Goal: Task Accomplishment & Management: Manage account settings

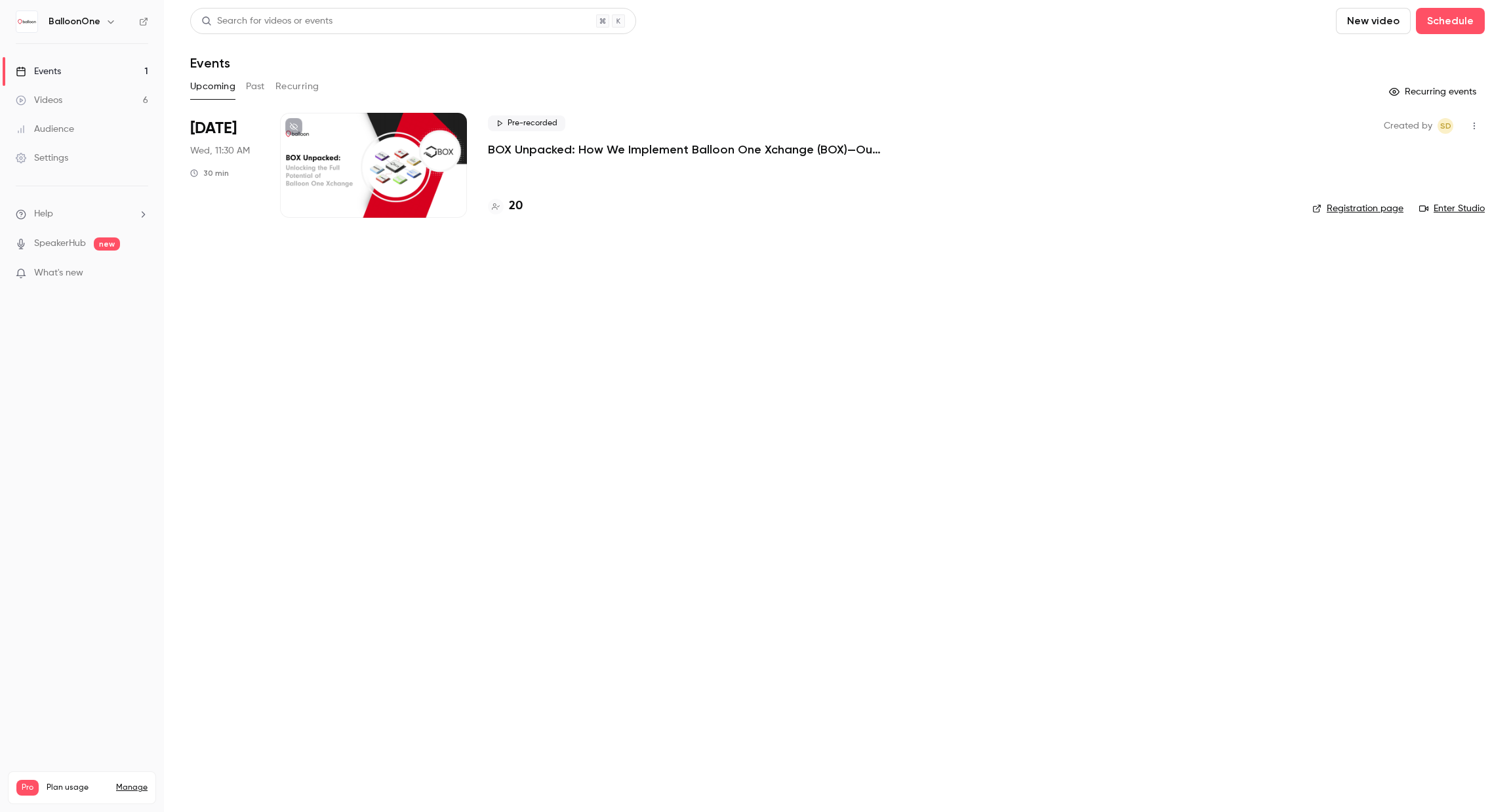
click at [579, 152] on p "BOX Unpacked: How We Implement Balloon One Xchange (BOX)—Our Proven Project Met…" at bounding box center [684, 149] width 393 height 16
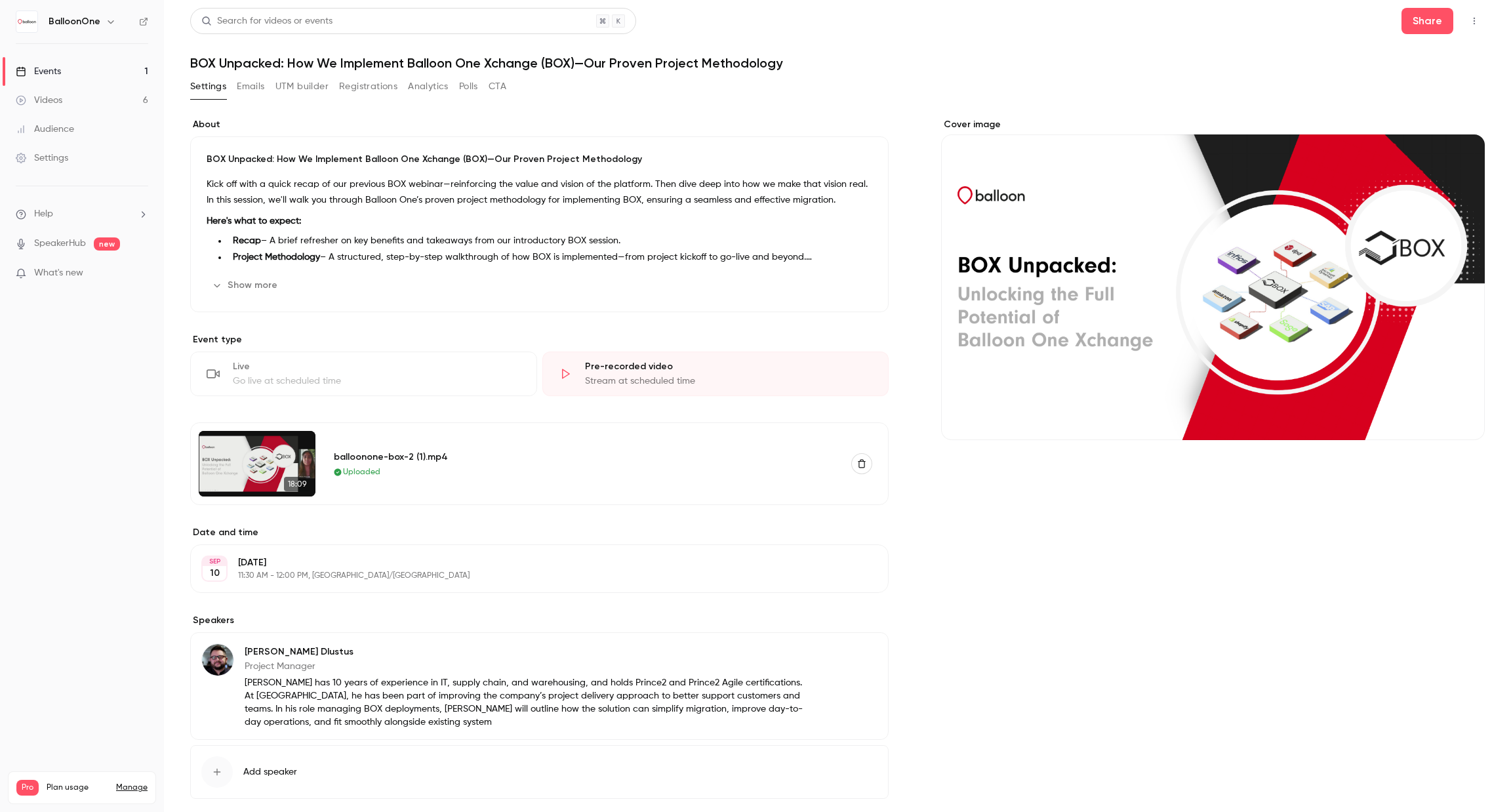
scroll to position [1, 0]
click at [418, 78] on button "Analytics" at bounding box center [428, 85] width 41 height 21
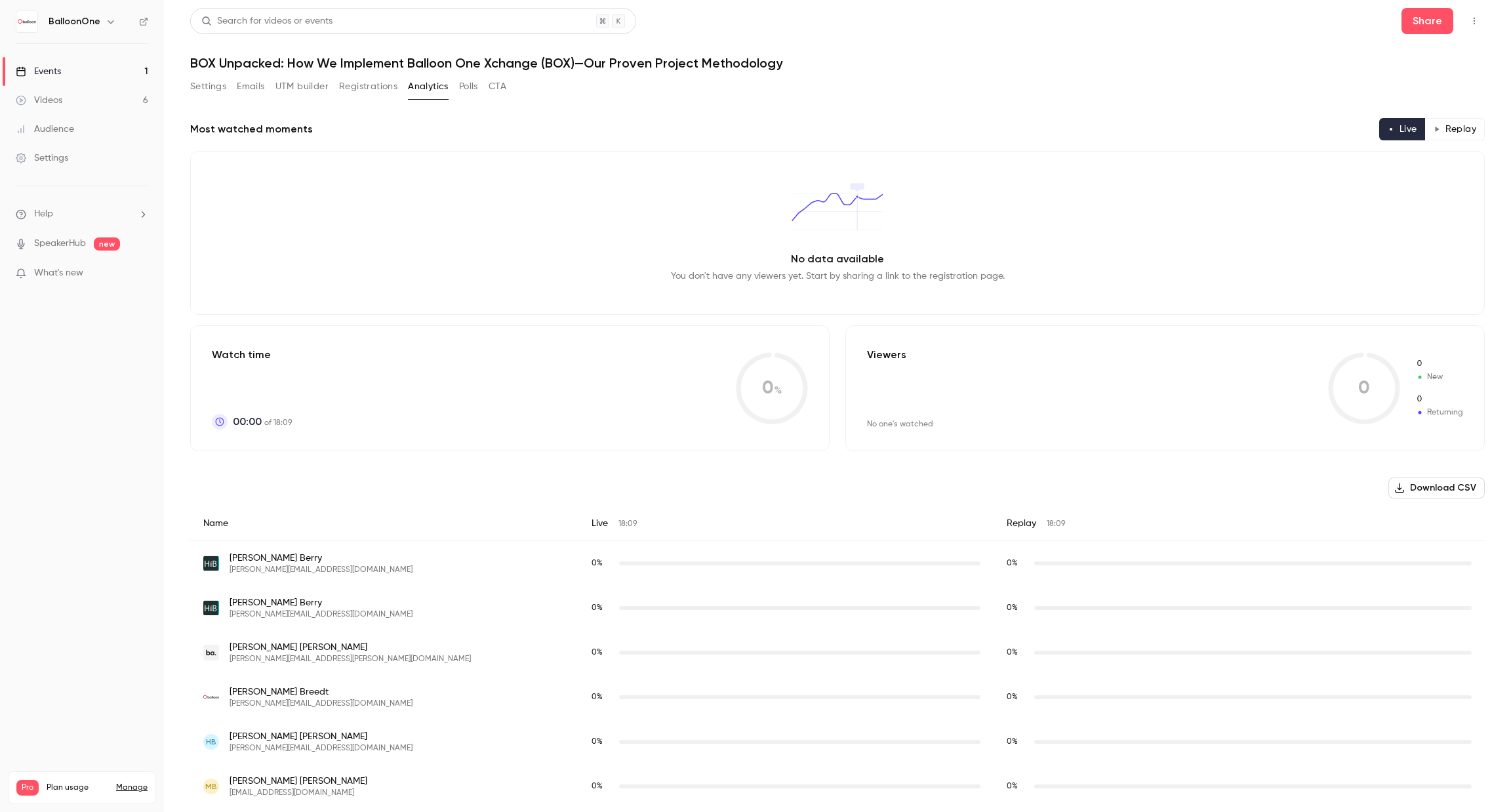
click at [247, 82] on button "Emails" at bounding box center [251, 86] width 28 height 21
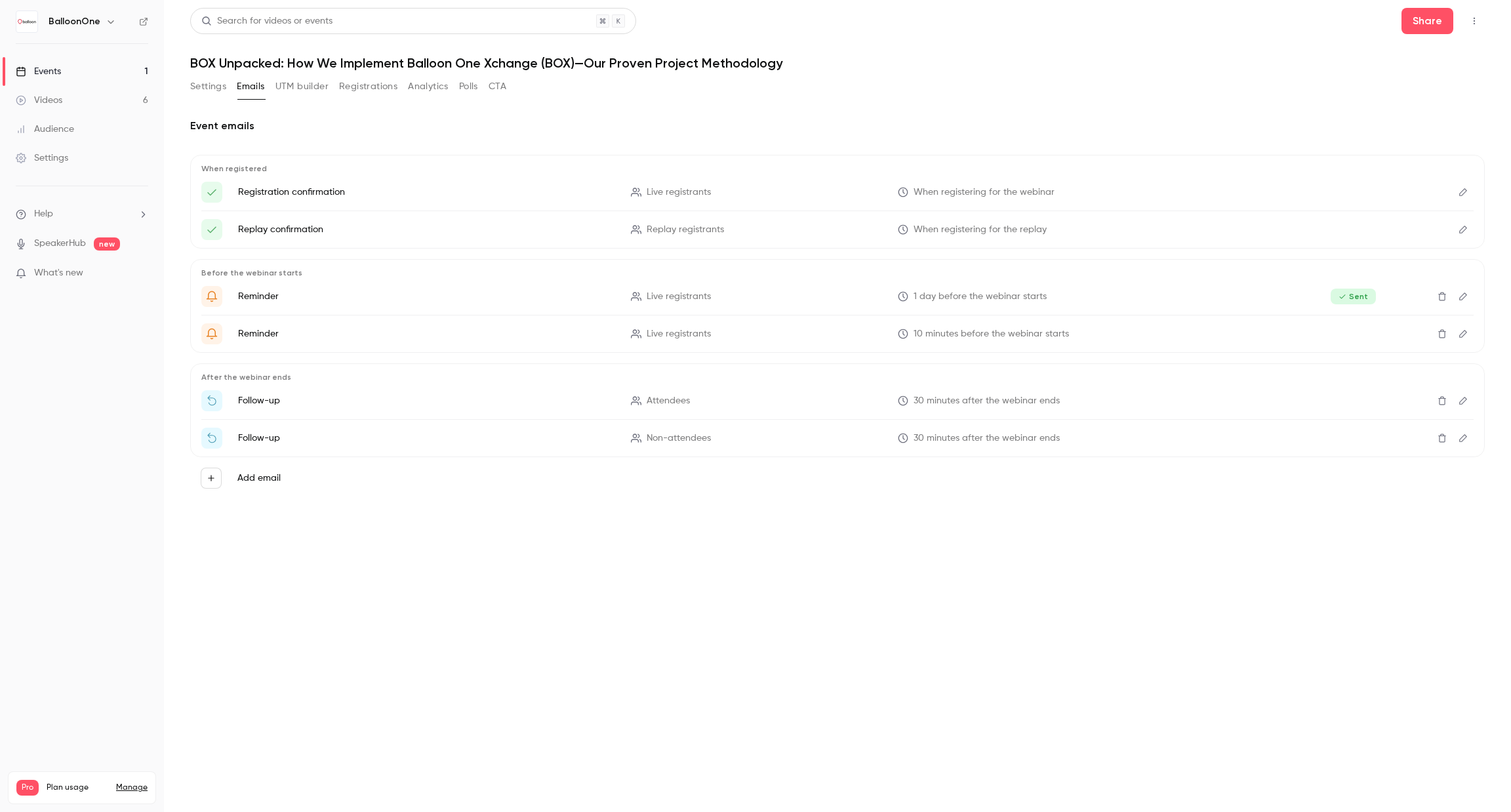
click at [204, 80] on button "Settings" at bounding box center [207, 86] width 36 height 21
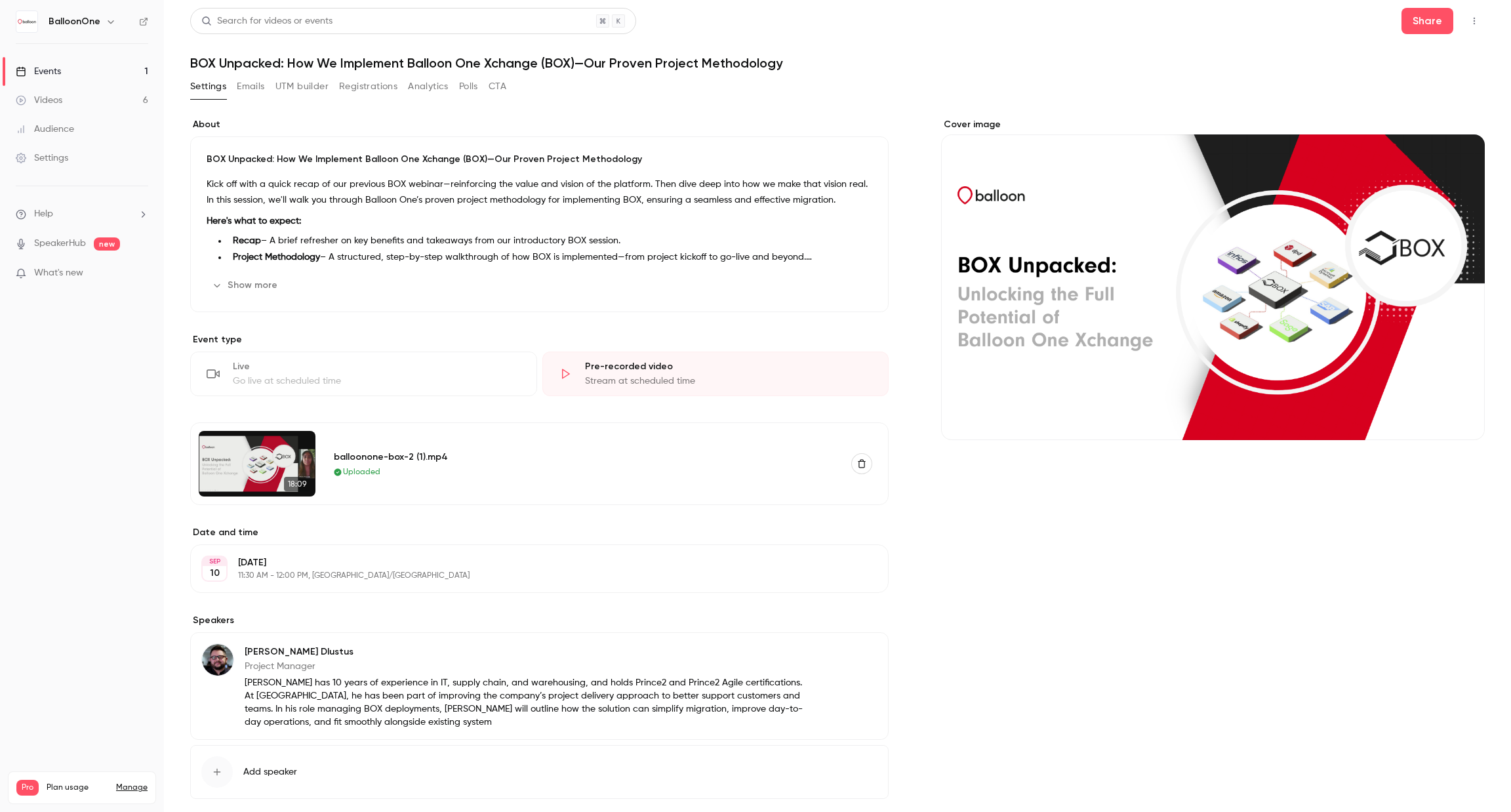
scroll to position [64, 0]
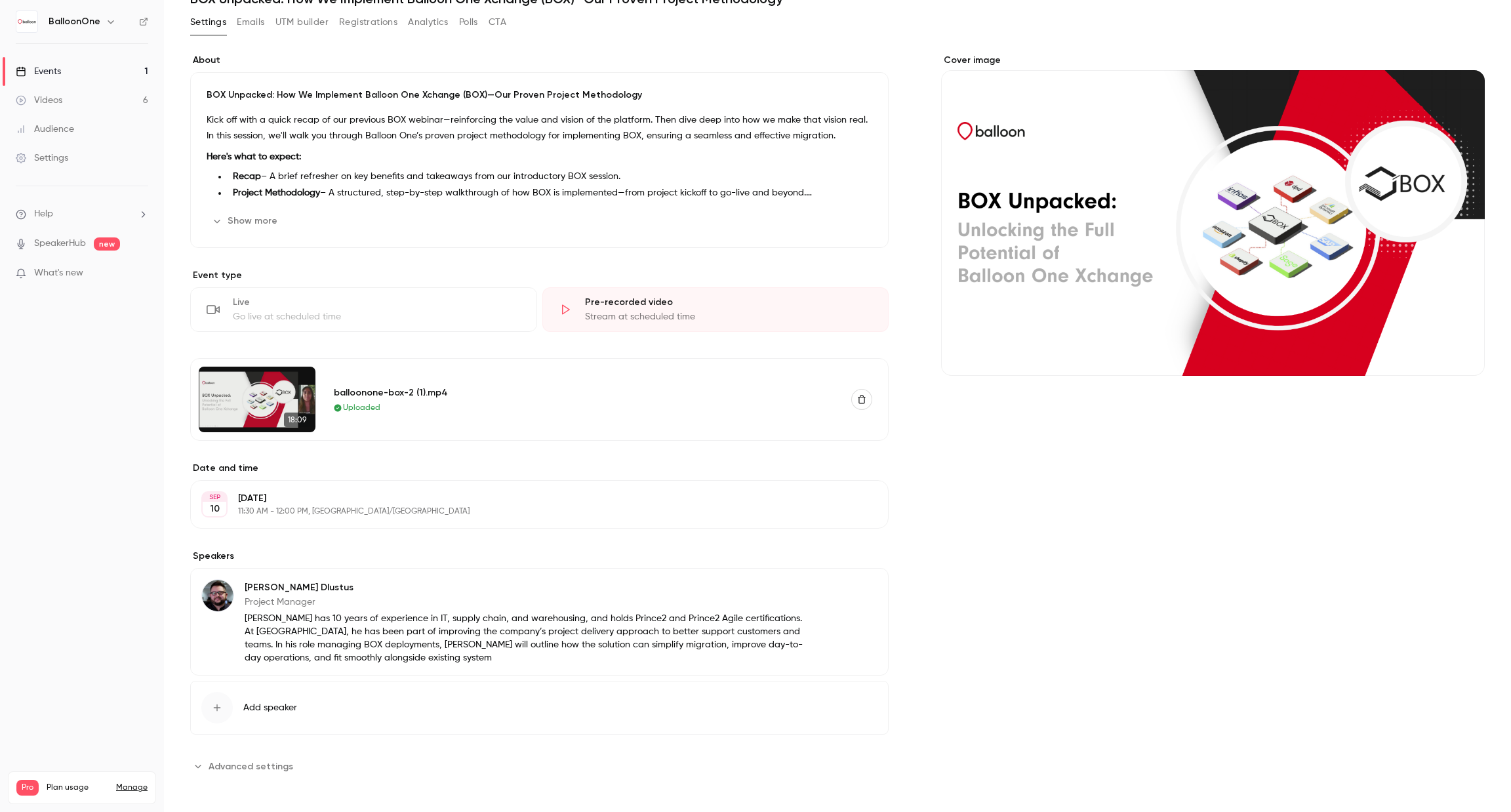
click at [255, 759] on span "Advanced settings" at bounding box center [250, 766] width 84 height 14
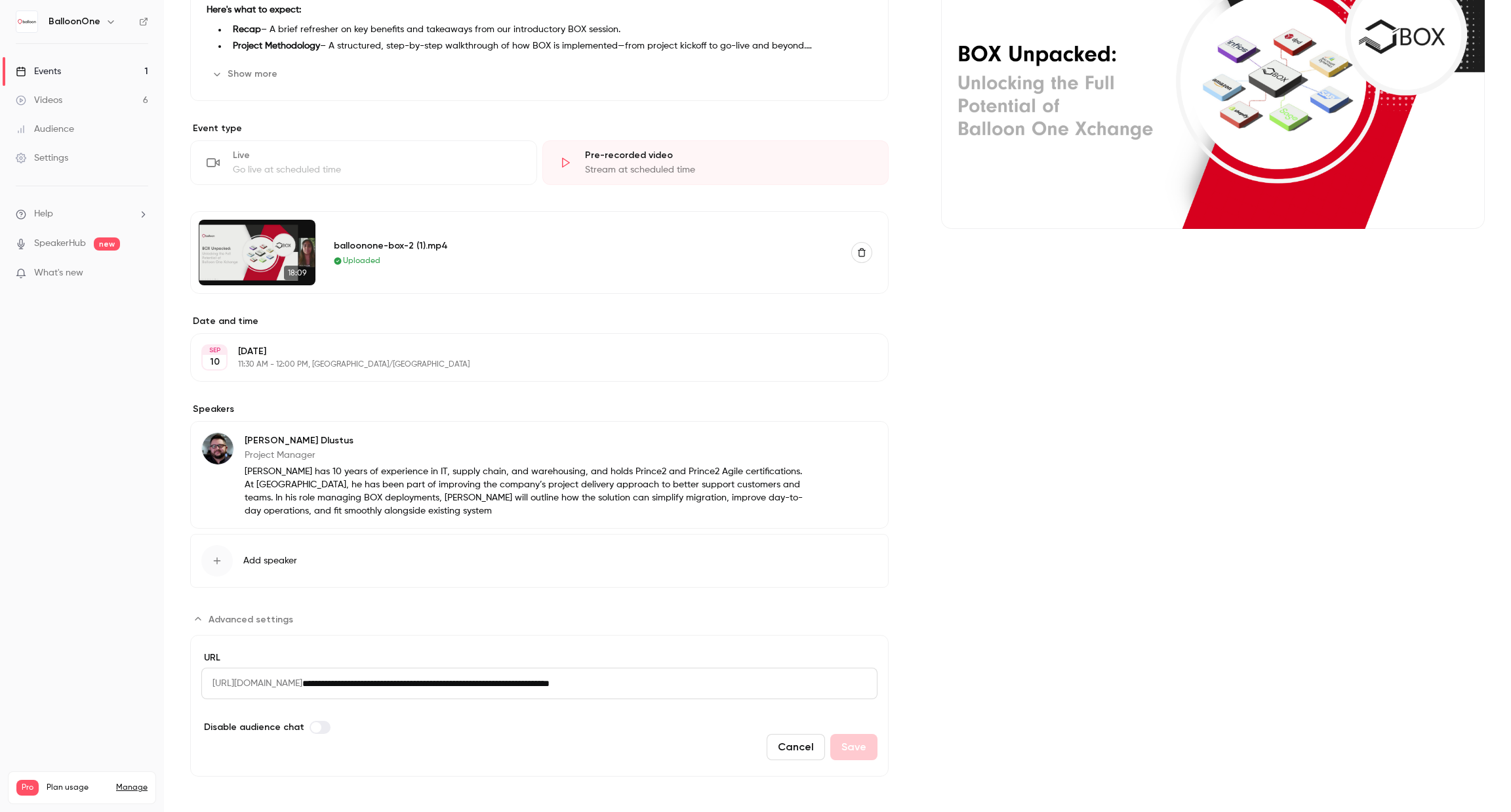
click at [313, 726] on span "Advanced settings" at bounding box center [316, 727] width 10 height 10
click at [846, 743] on button "Save" at bounding box center [853, 746] width 47 height 26
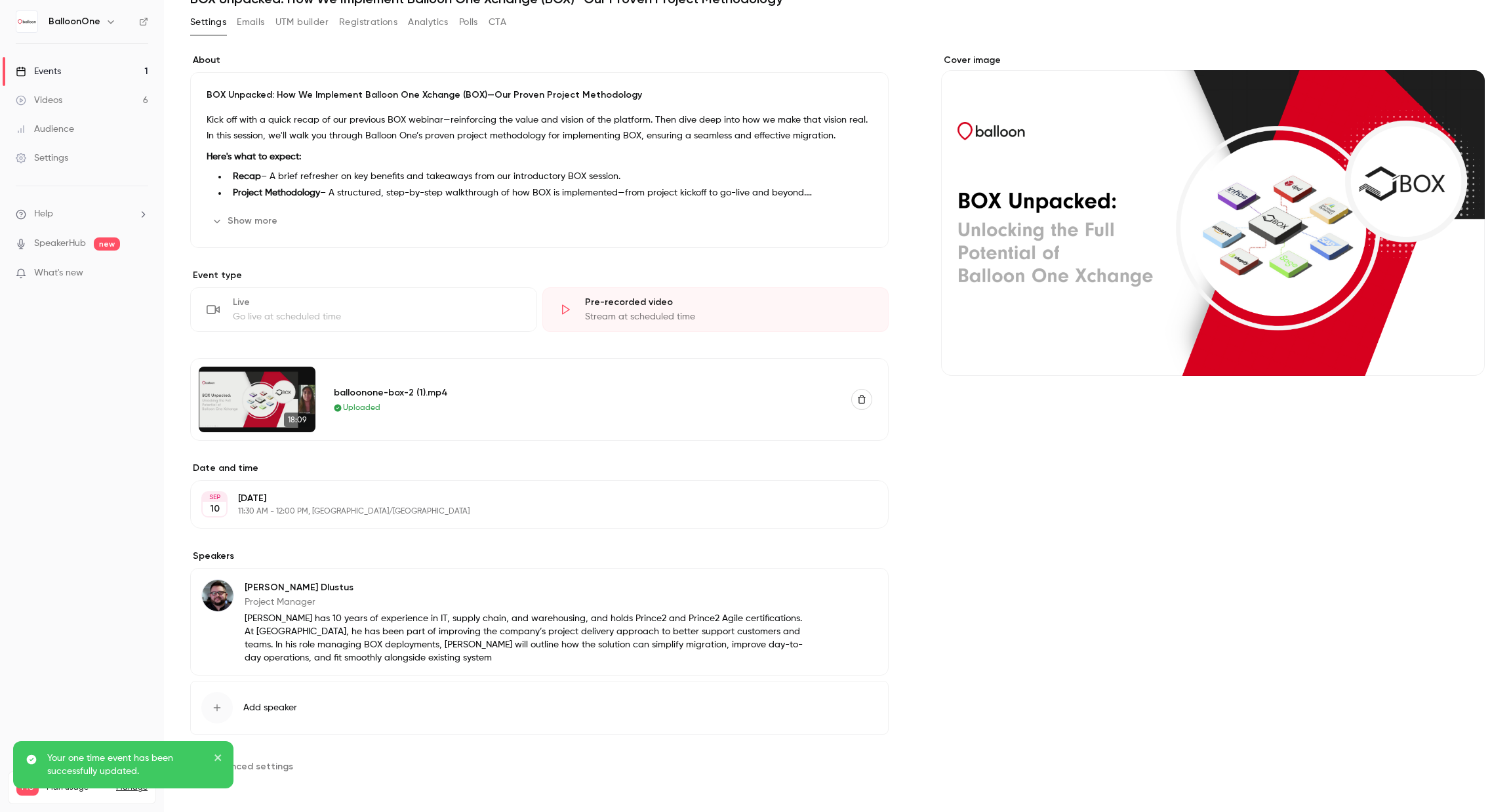
click at [381, 747] on div "About BOX Unpacked: How We Implement Balloon One Xchange (BOX)—Our Proven Proje…" at bounding box center [539, 415] width 698 height 722
click at [233, 759] on span "Advanced settings" at bounding box center [250, 766] width 84 height 14
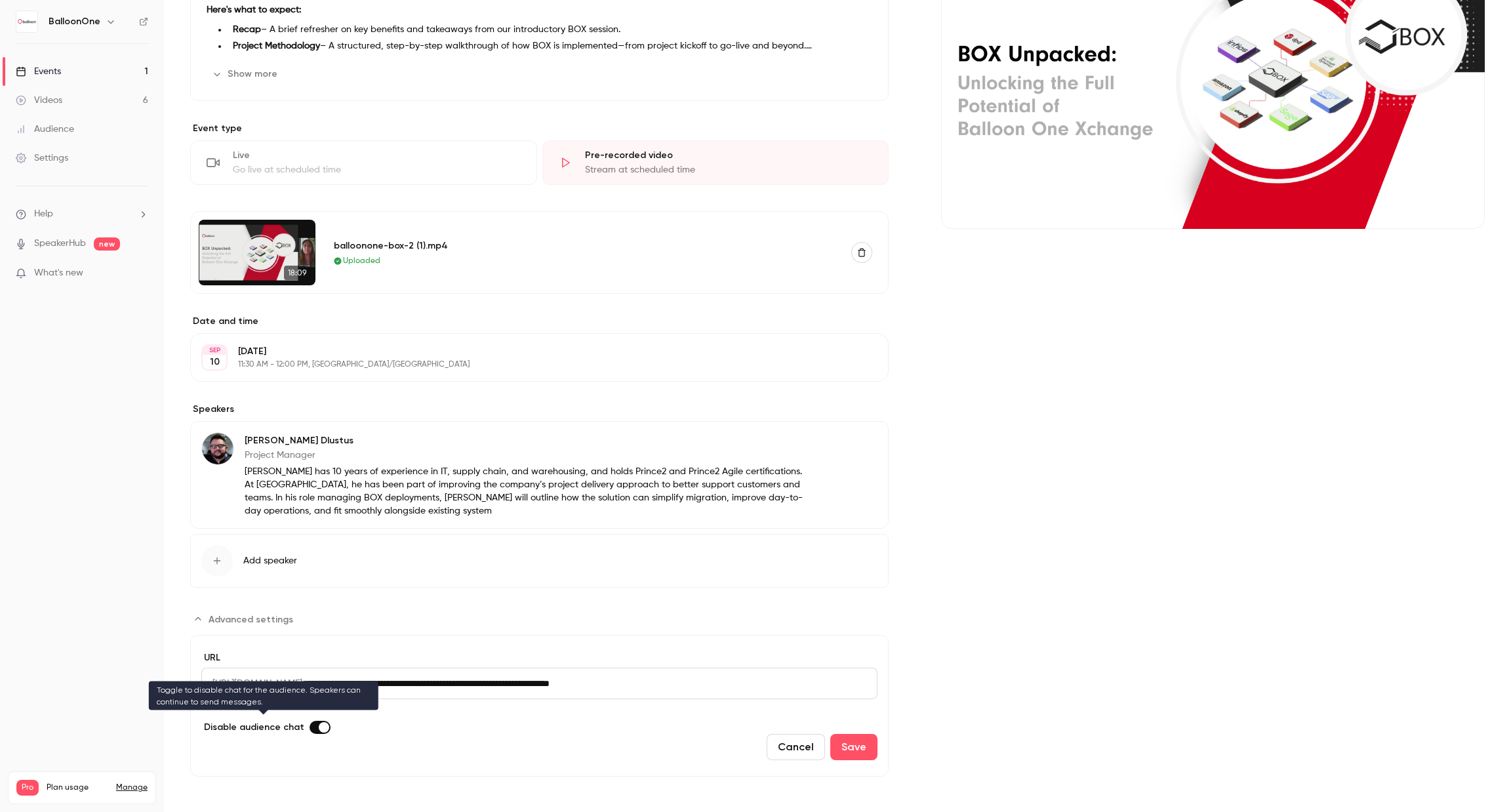
click at [318, 723] on span "Advanced settings" at bounding box center [323, 727] width 10 height 10
click at [941, 735] on div "Cover image" at bounding box center [1212, 341] width 543 height 869
click at [841, 747] on div "Cancel Save" at bounding box center [539, 746] width 676 height 26
click at [311, 722] on span "Advanced settings" at bounding box center [316, 727] width 10 height 10
click at [309, 721] on label "Advanced settings" at bounding box center [319, 727] width 21 height 13
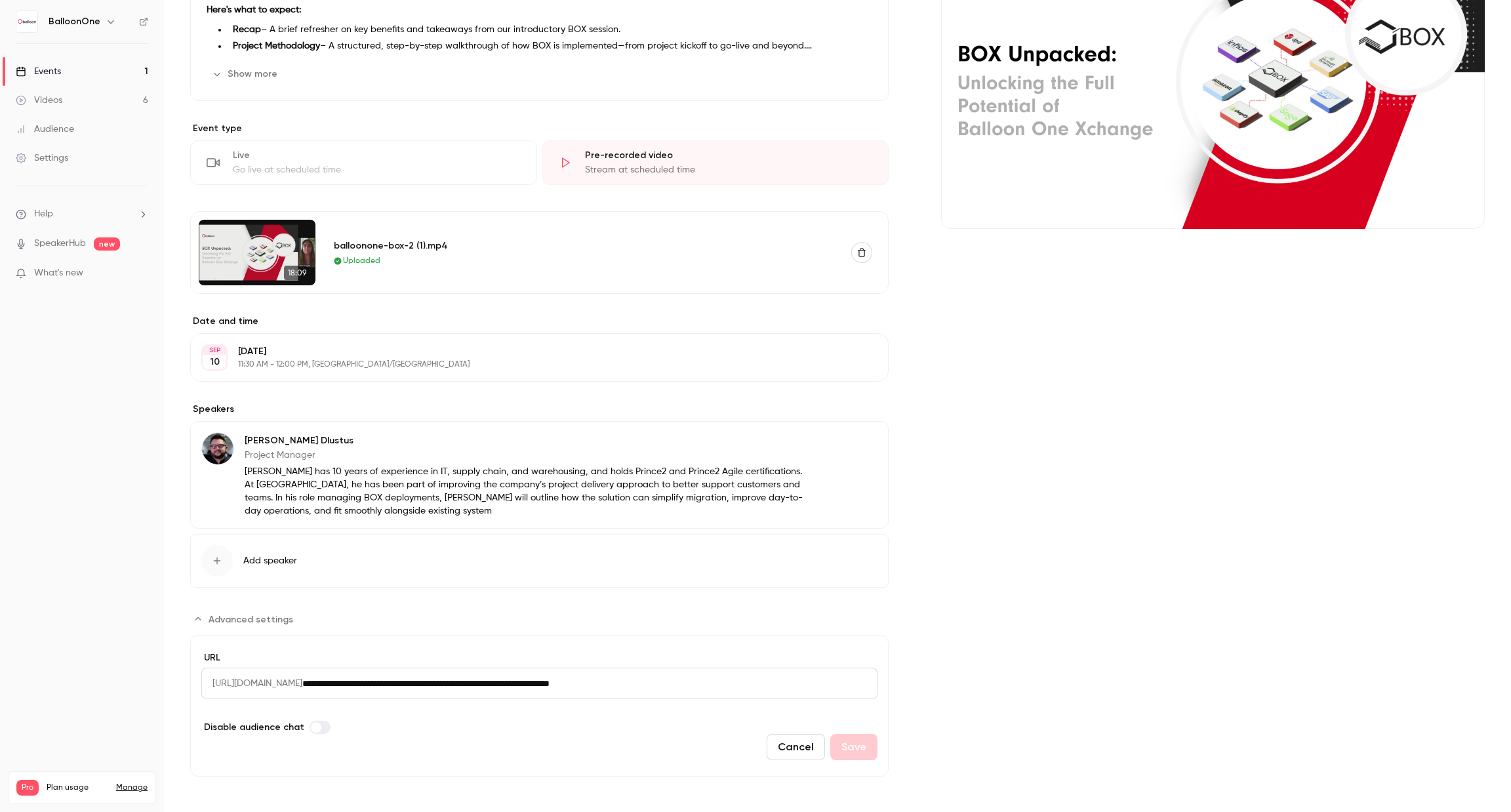
click at [798, 754] on button "Cancel" at bounding box center [795, 746] width 58 height 26
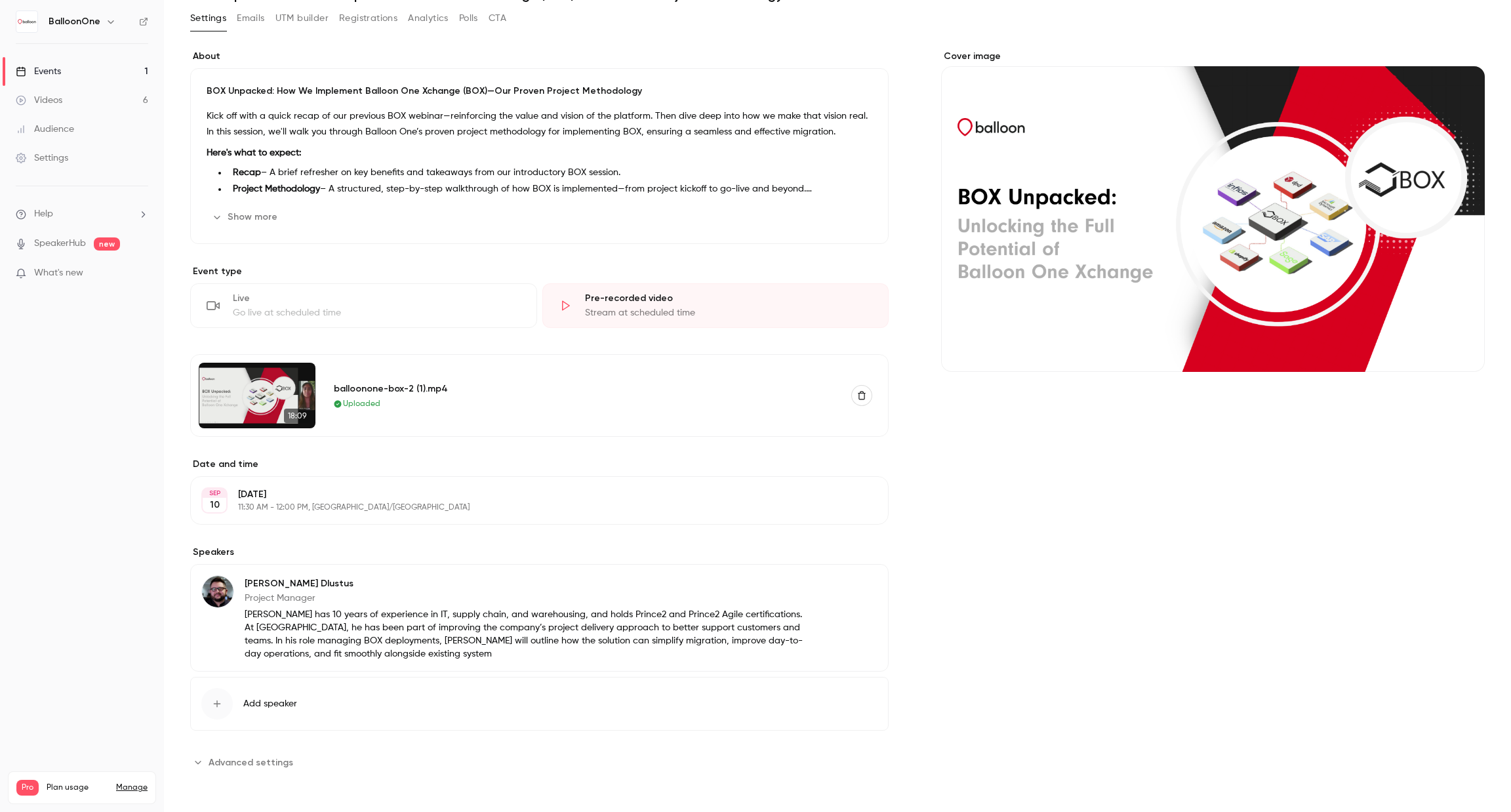
scroll to position [64, 0]
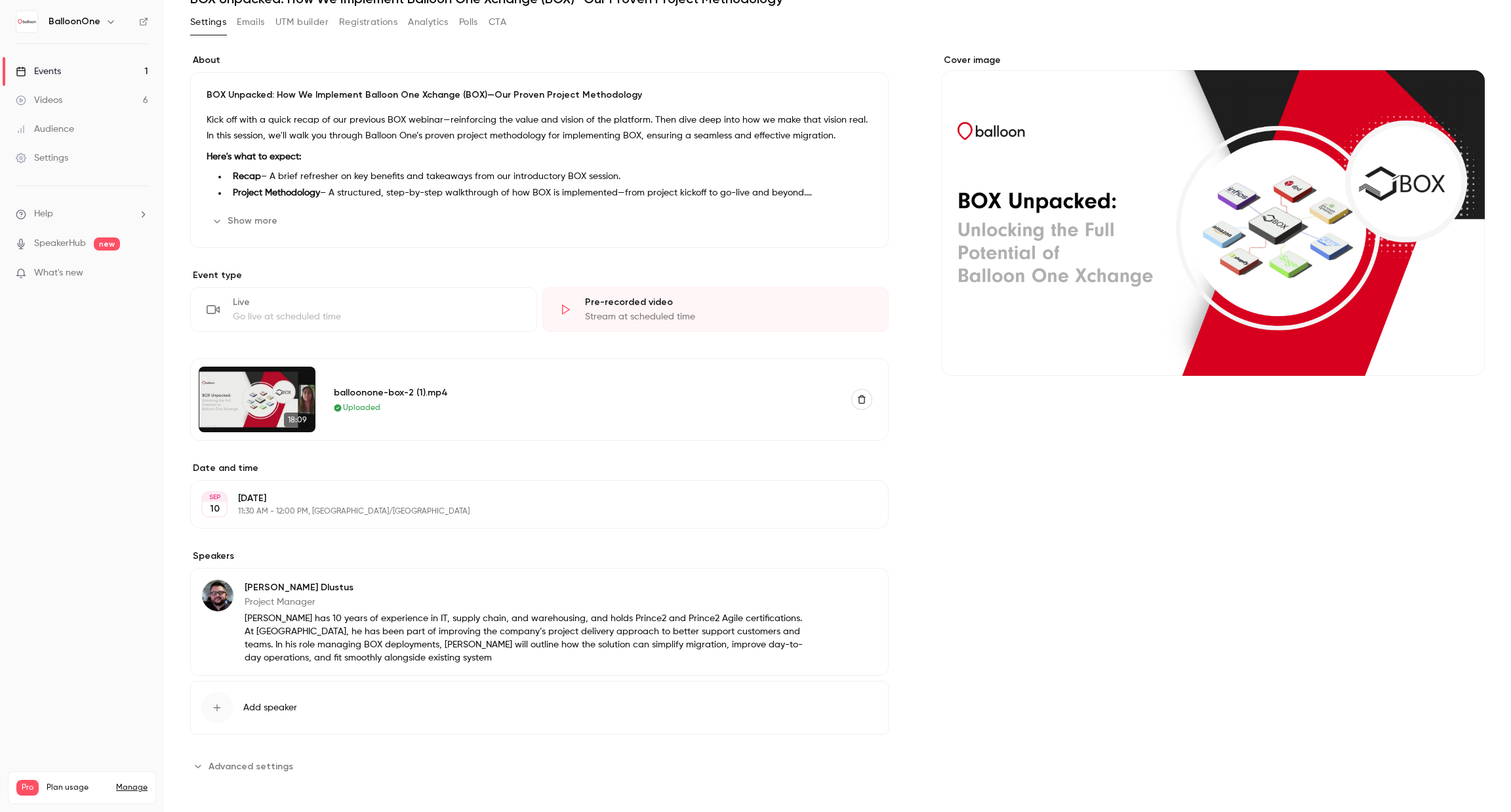
click at [242, 759] on span "Advanced settings" at bounding box center [250, 766] width 84 height 14
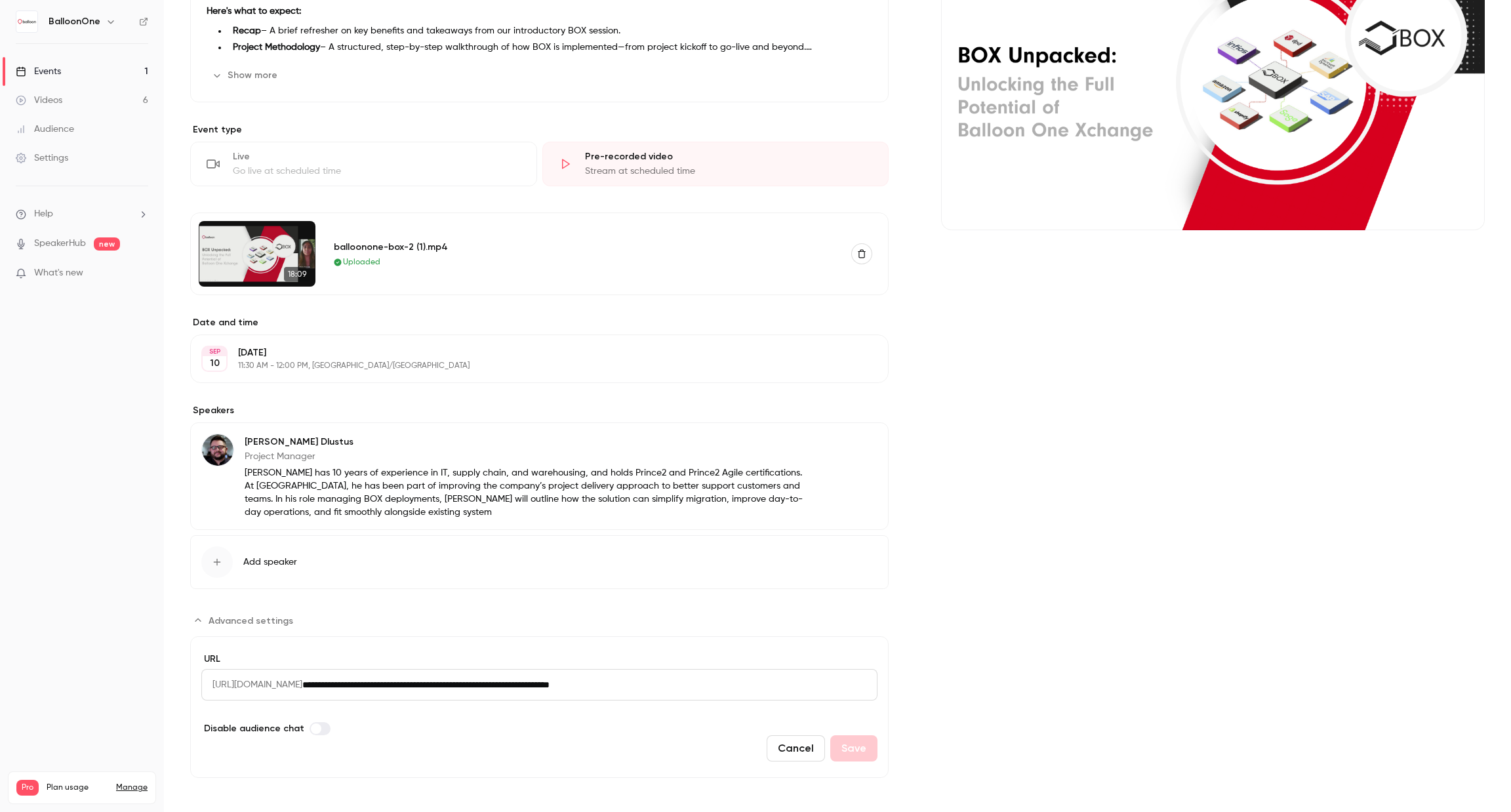
scroll to position [211, 0]
click at [243, 619] on span "Advanced settings" at bounding box center [250, 618] width 84 height 14
